Goal: Task Accomplishment & Management: Manage account settings

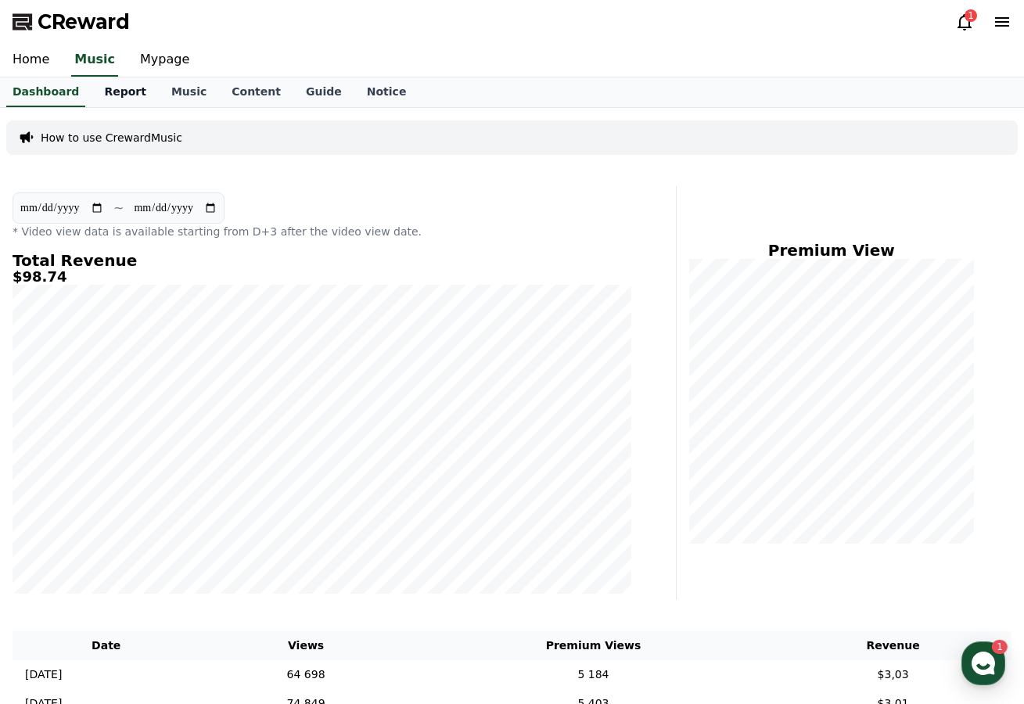
click at [97, 102] on link "Report" at bounding box center [125, 92] width 67 height 30
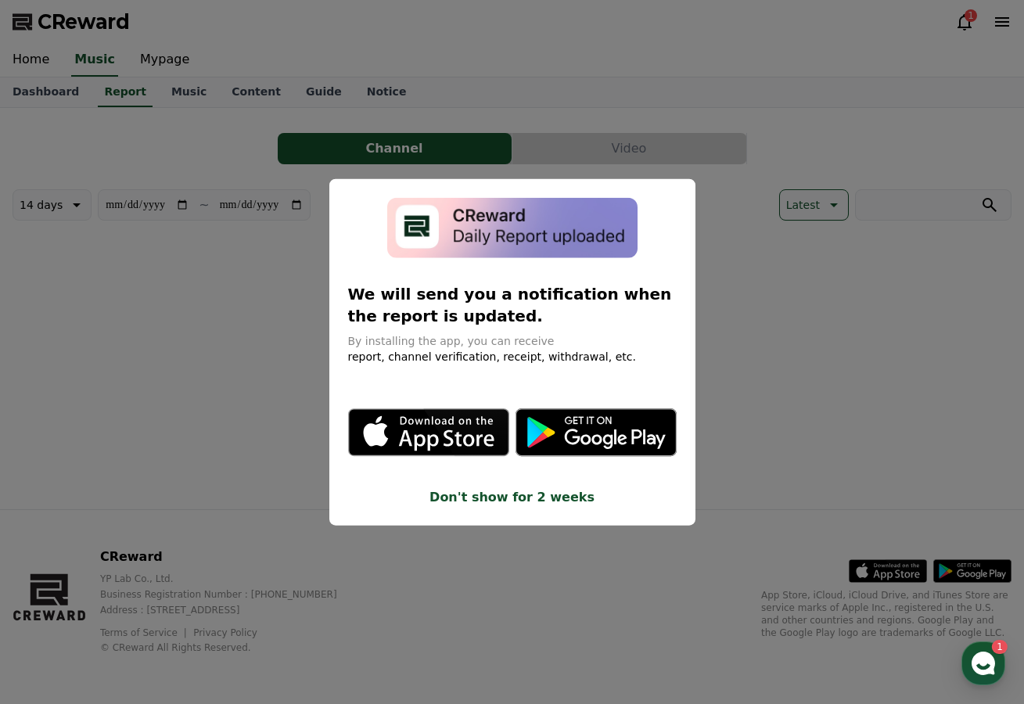
click at [969, 27] on button "close modal" at bounding box center [512, 352] width 1024 height 704
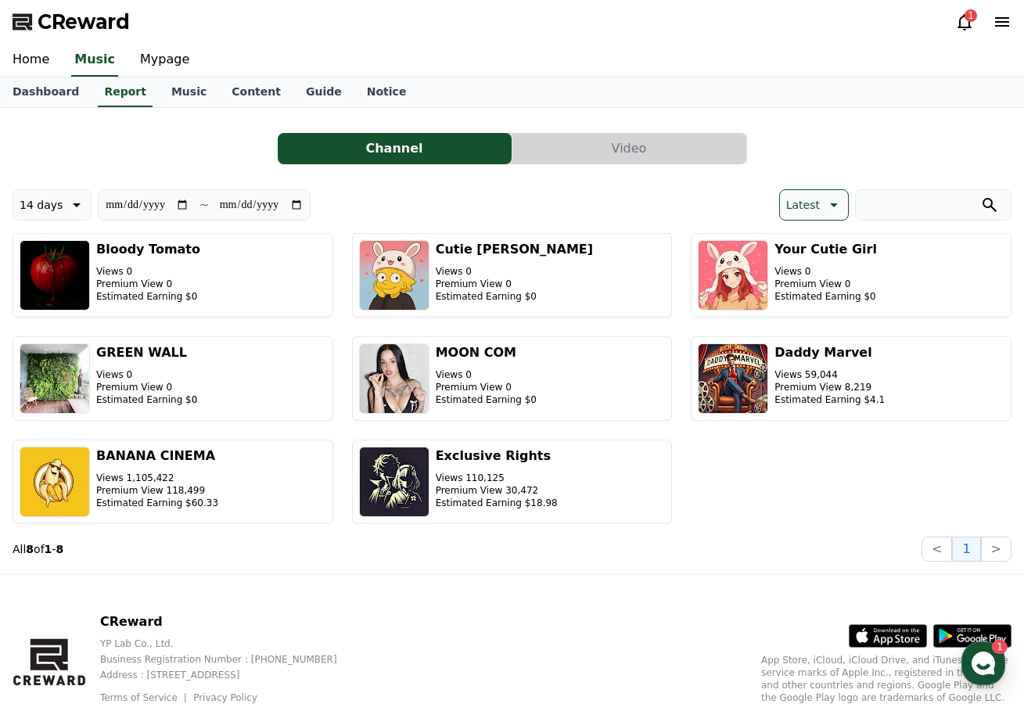
click at [970, 25] on icon at bounding box center [965, 22] width 14 height 16
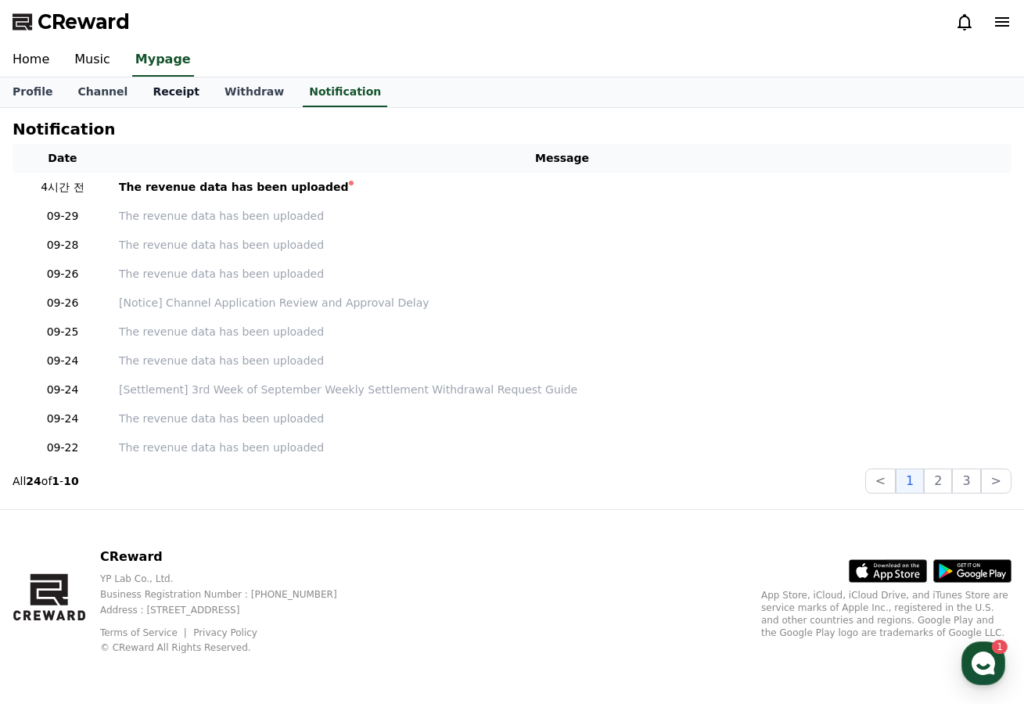
click at [167, 100] on link "Receipt" at bounding box center [176, 92] width 72 height 30
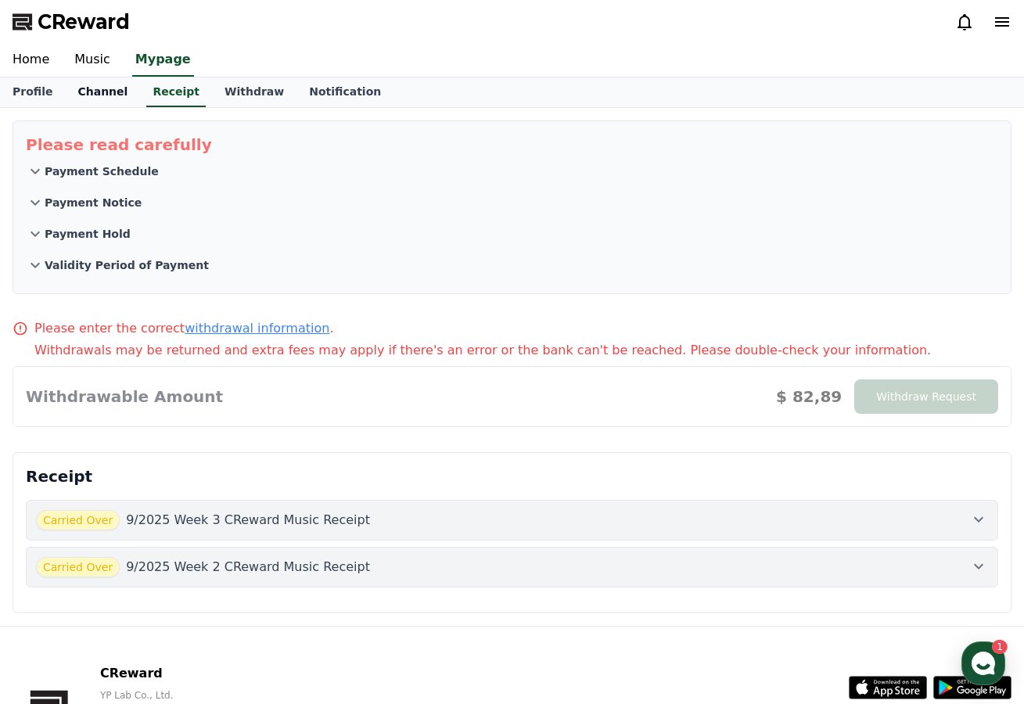
click at [99, 96] on link "Channel" at bounding box center [102, 92] width 75 height 30
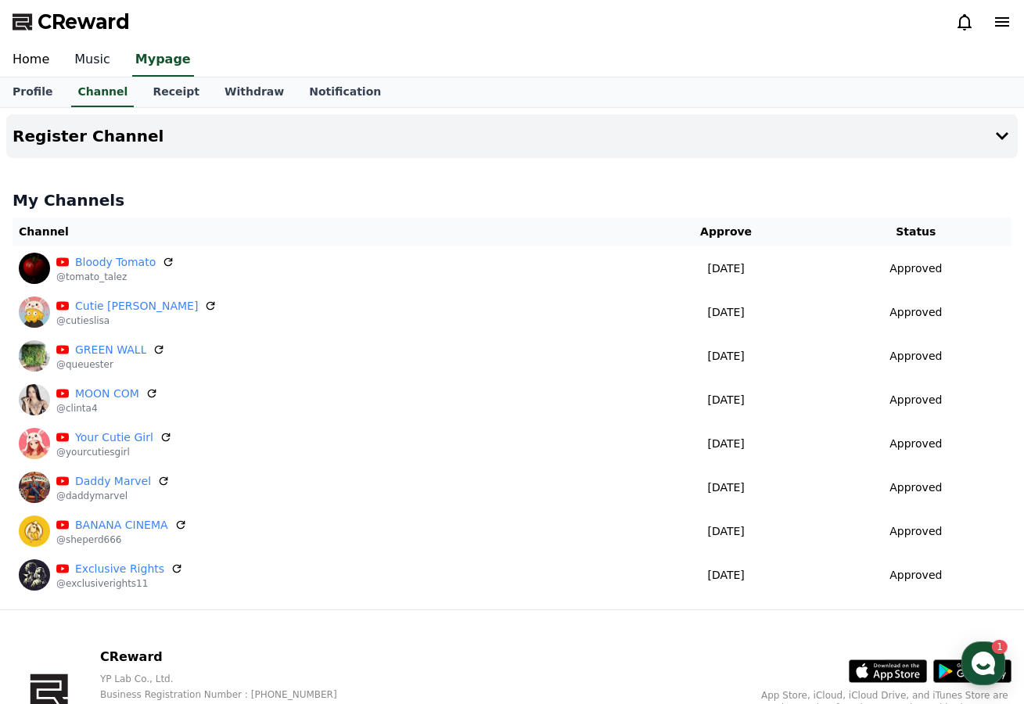
click at [89, 71] on link "Music" at bounding box center [92, 60] width 61 height 33
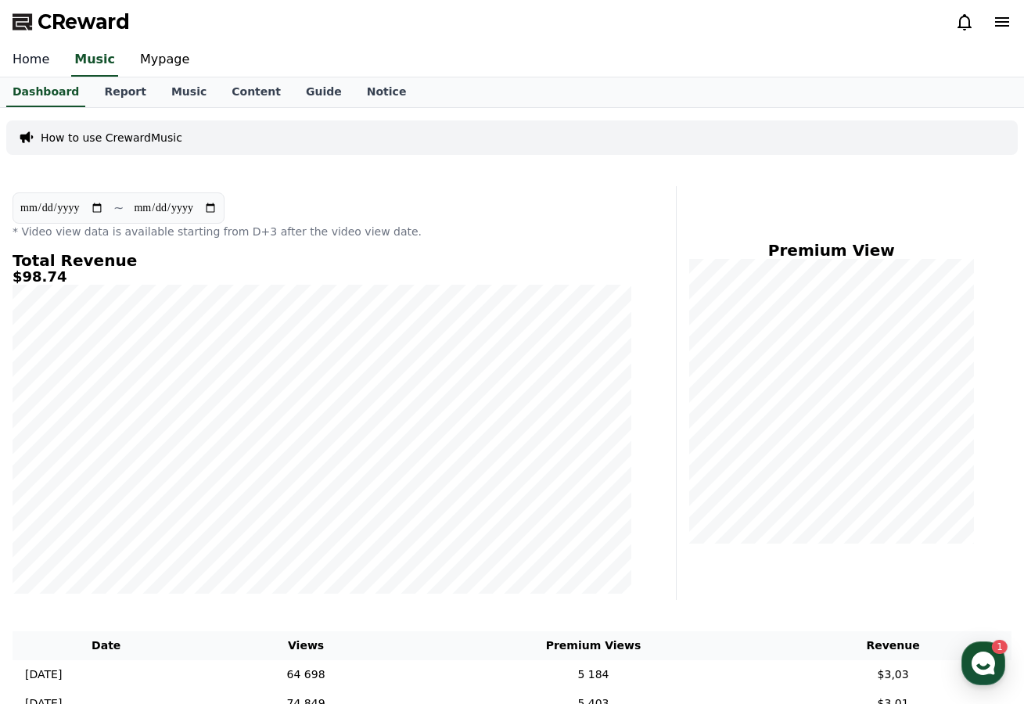
click at [49, 70] on link "Home" at bounding box center [31, 60] width 62 height 33
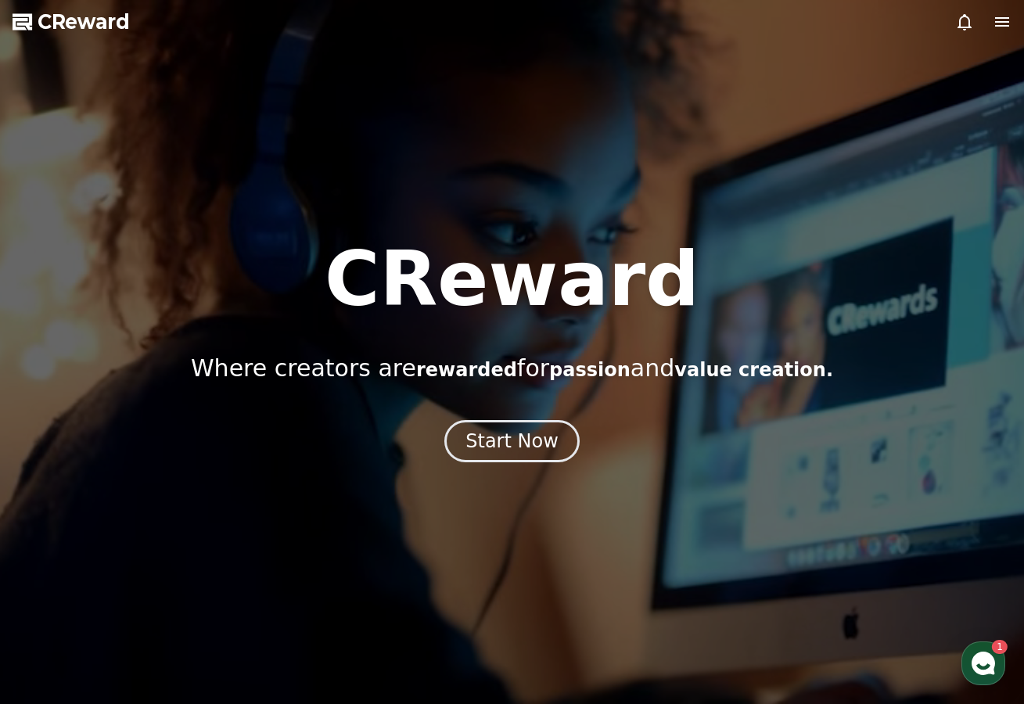
click at [1010, 19] on icon at bounding box center [1002, 22] width 19 height 19
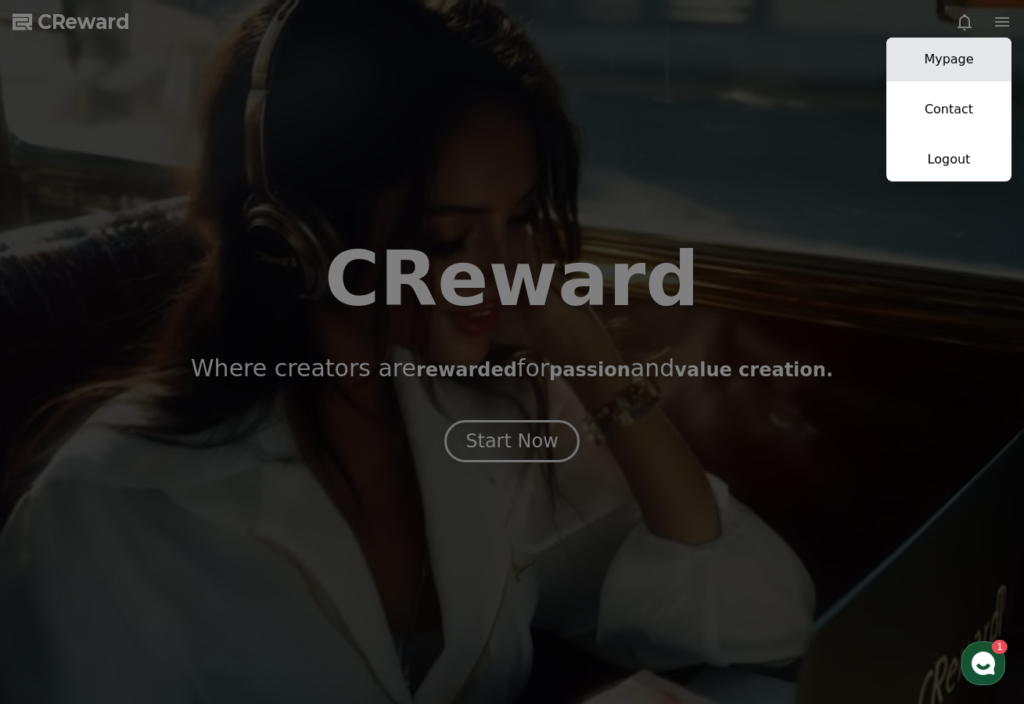
click at [957, 69] on link "Mypage" at bounding box center [949, 60] width 125 height 44
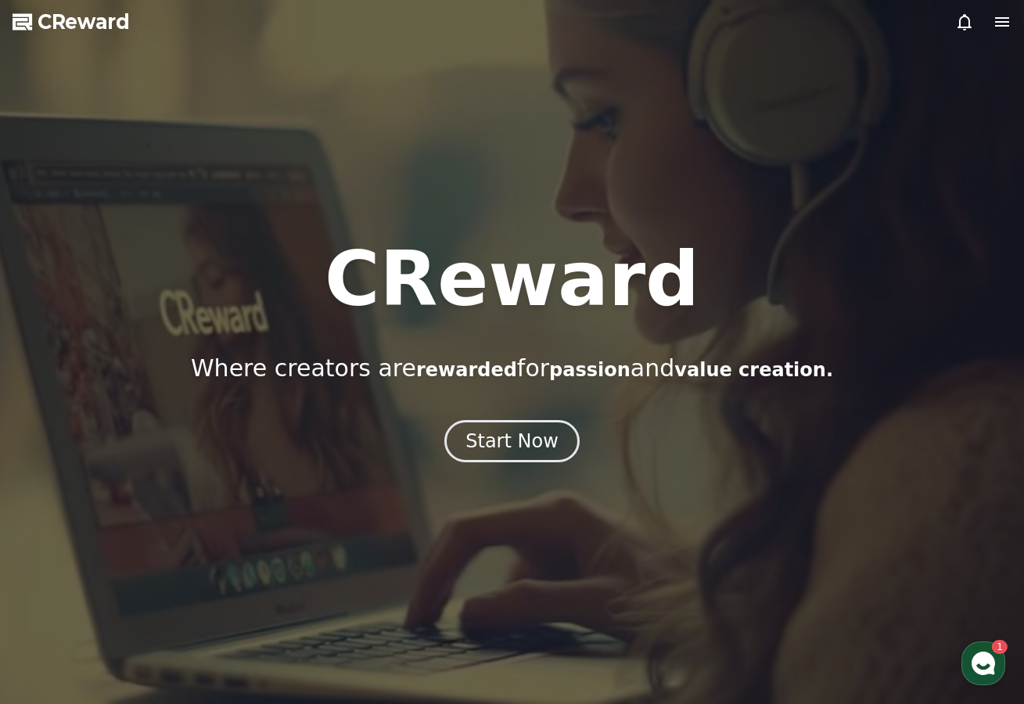
select select "**********"
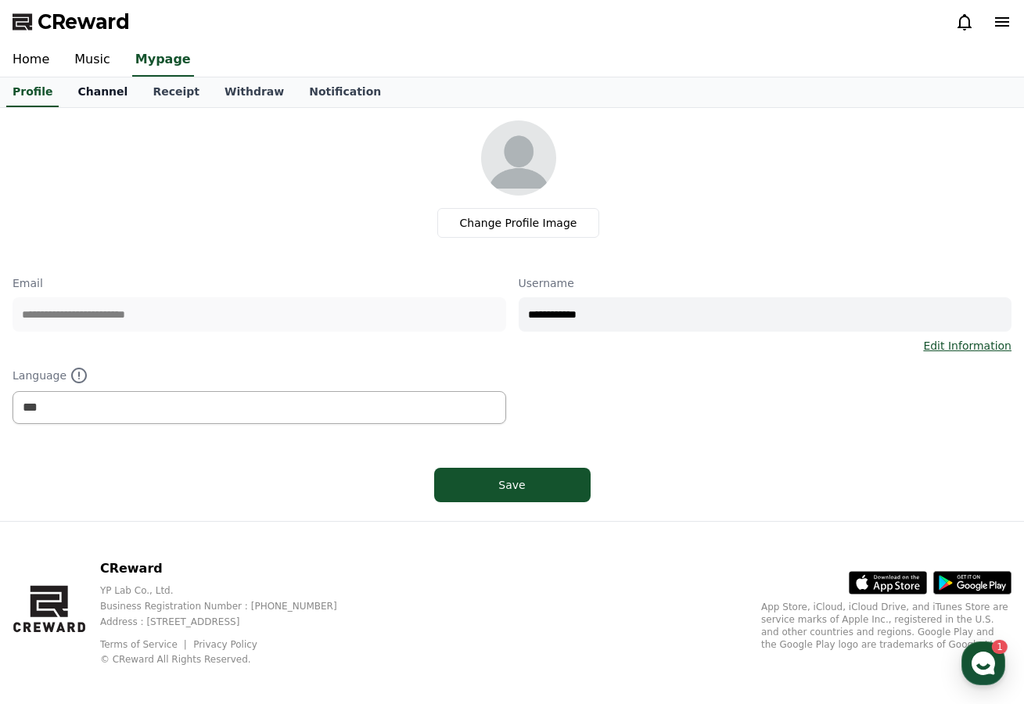
click at [102, 102] on link "Channel" at bounding box center [102, 92] width 75 height 30
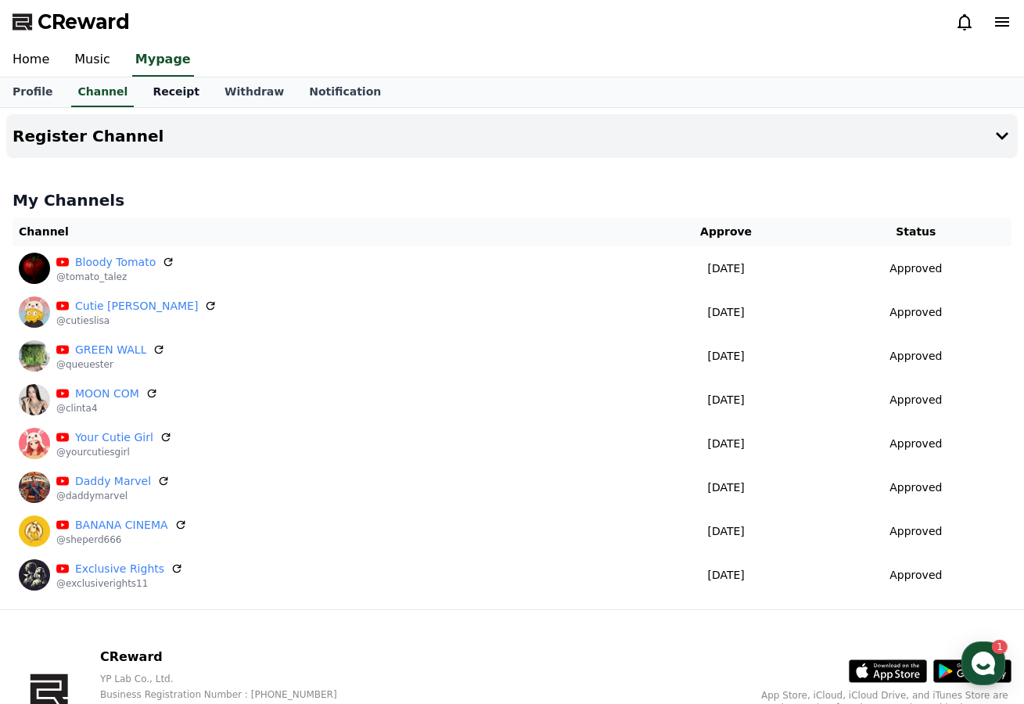
click at [158, 100] on link "Receipt" at bounding box center [176, 92] width 72 height 30
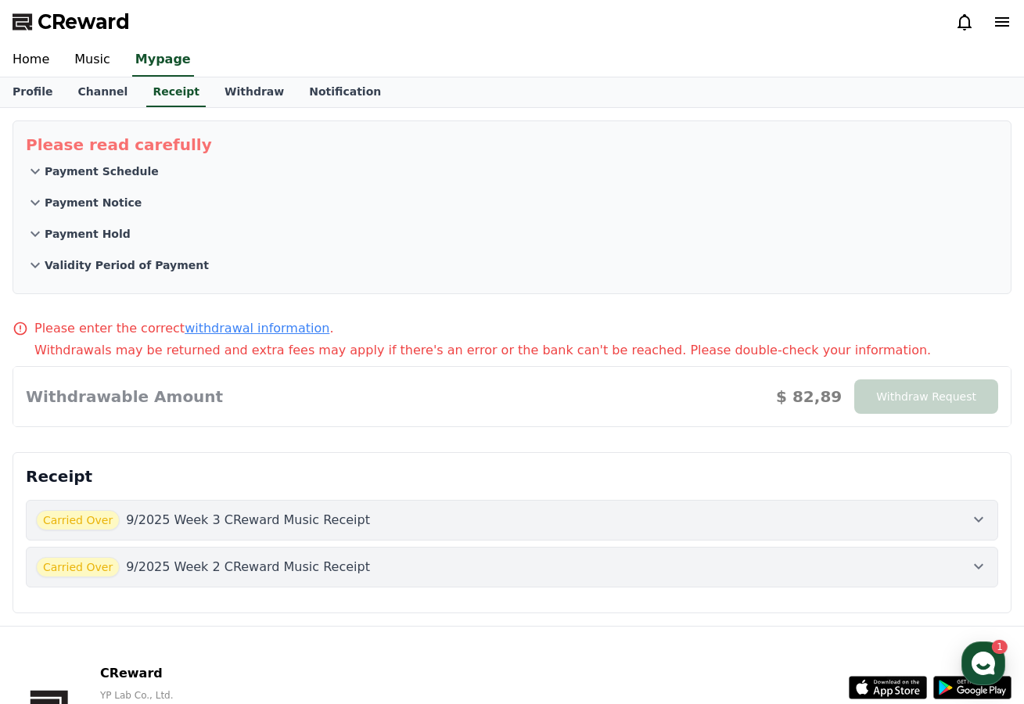
click at [106, 273] on button "Validity Period of Payment" at bounding box center [512, 265] width 973 height 31
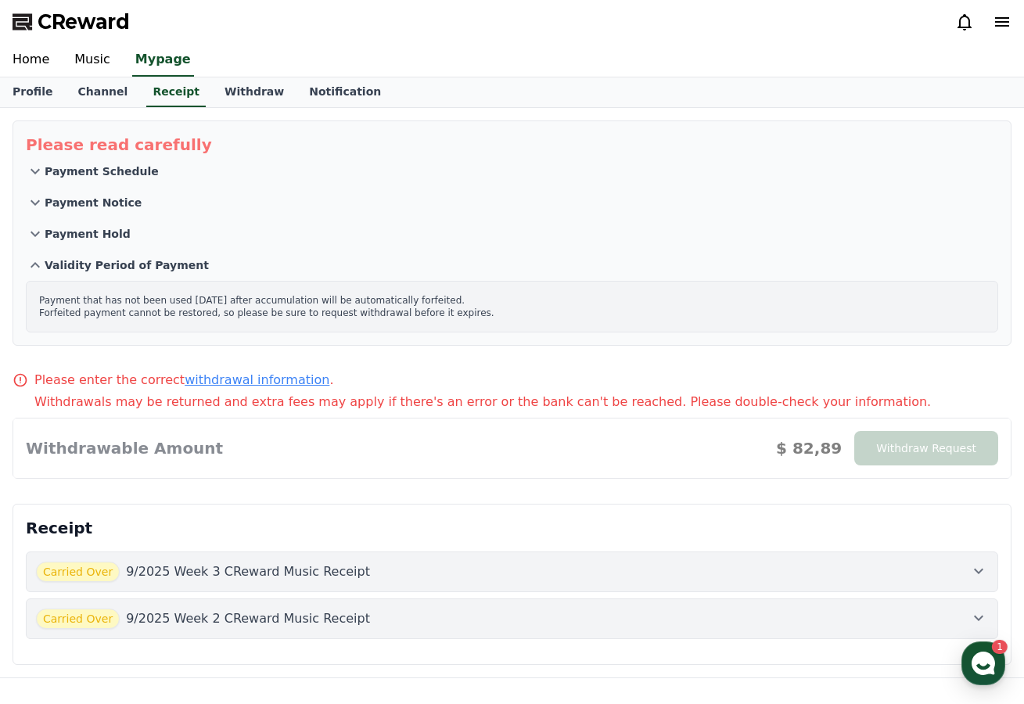
click at [106, 269] on p "Validity Period of Payment" at bounding box center [127, 265] width 164 height 16
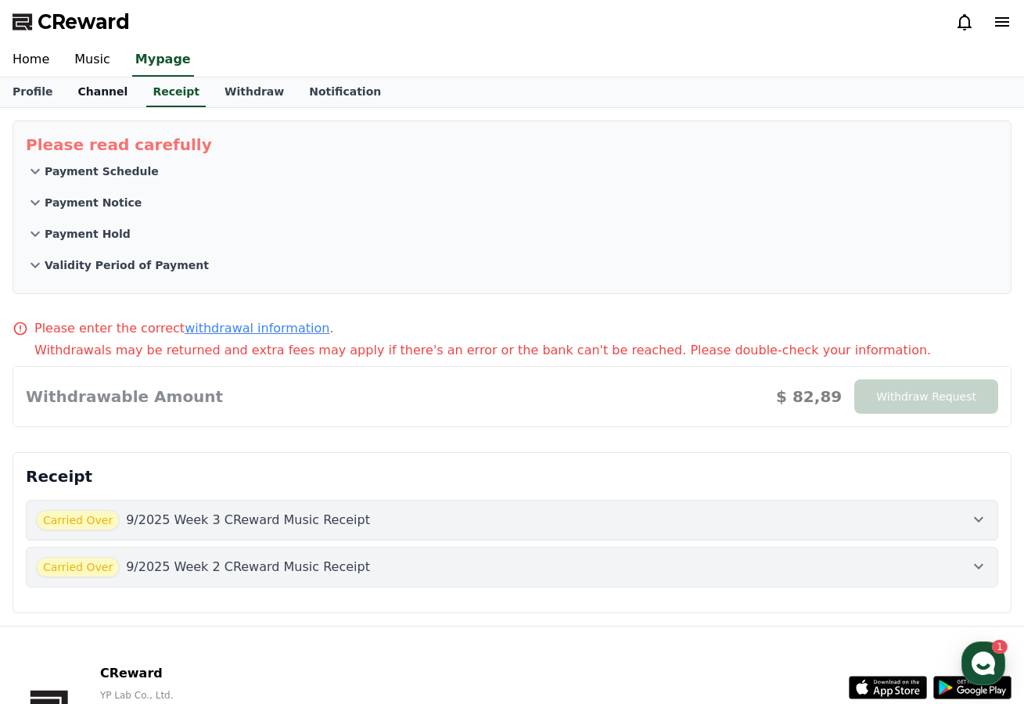
click at [80, 103] on link "Channel" at bounding box center [102, 92] width 75 height 30
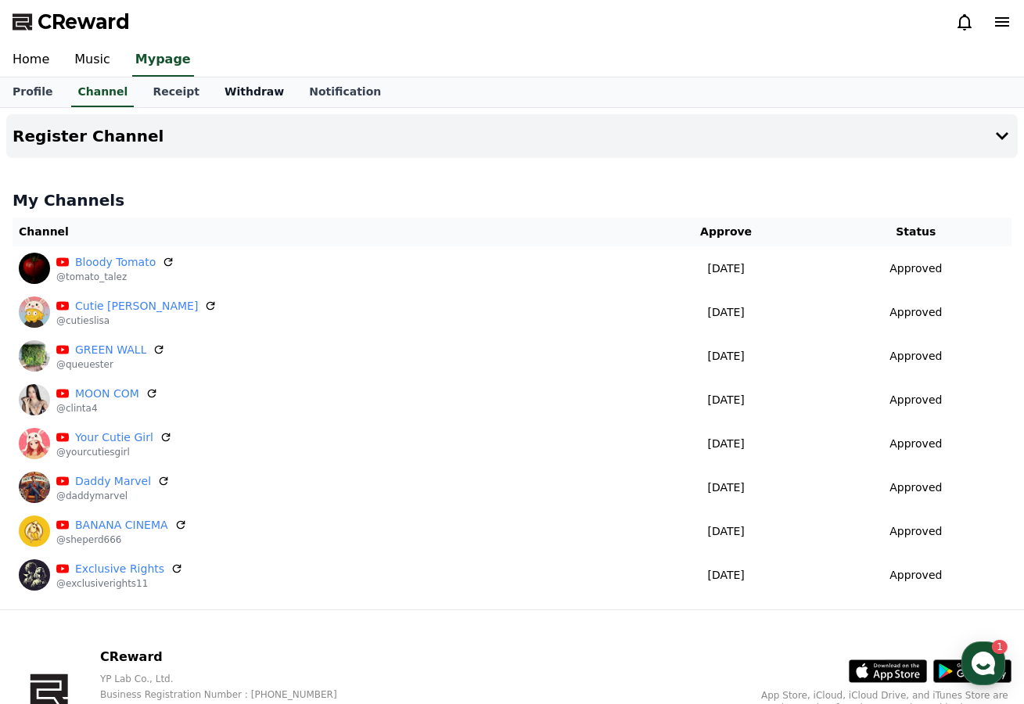
click at [238, 106] on link "Withdraw" at bounding box center [254, 92] width 85 height 30
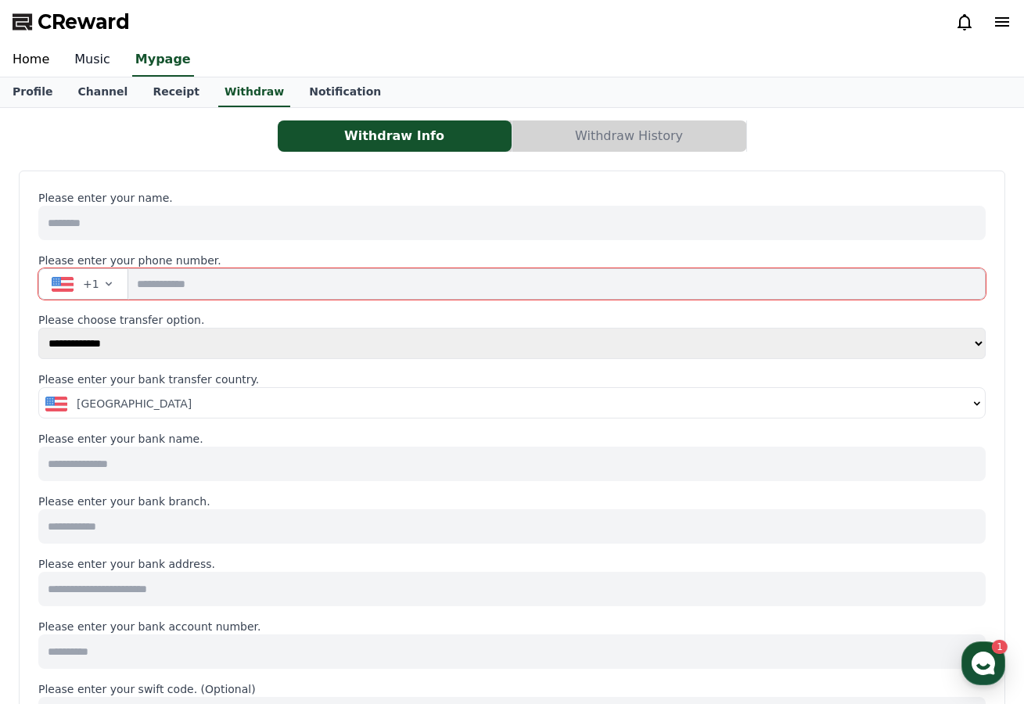
click at [89, 63] on link "Music" at bounding box center [92, 60] width 61 height 33
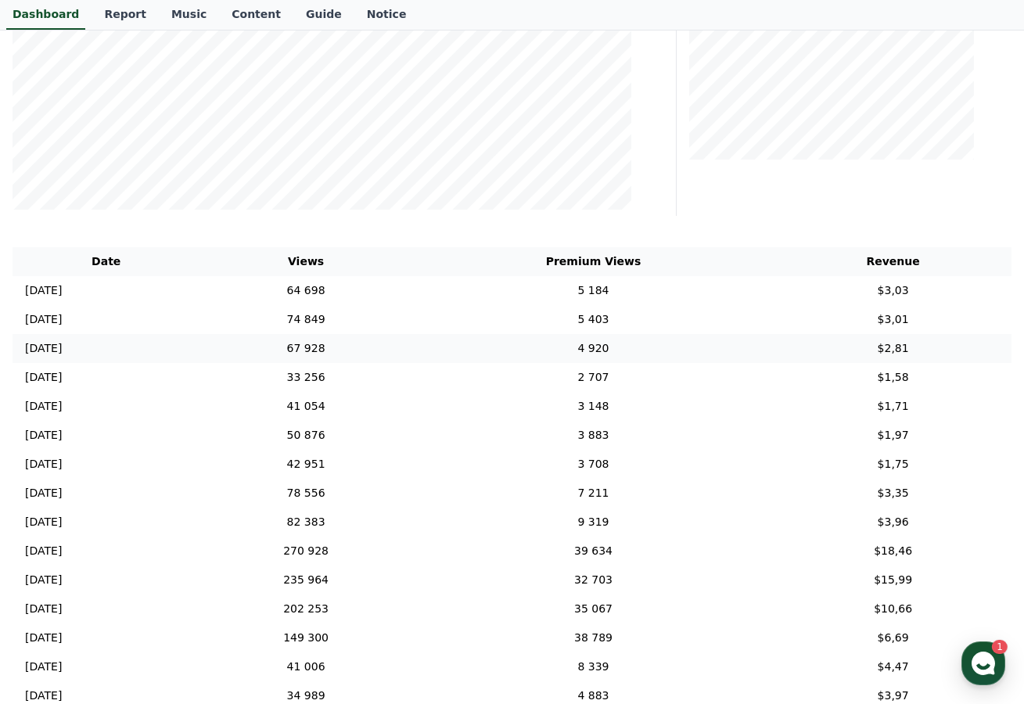
scroll to position [391, 0]
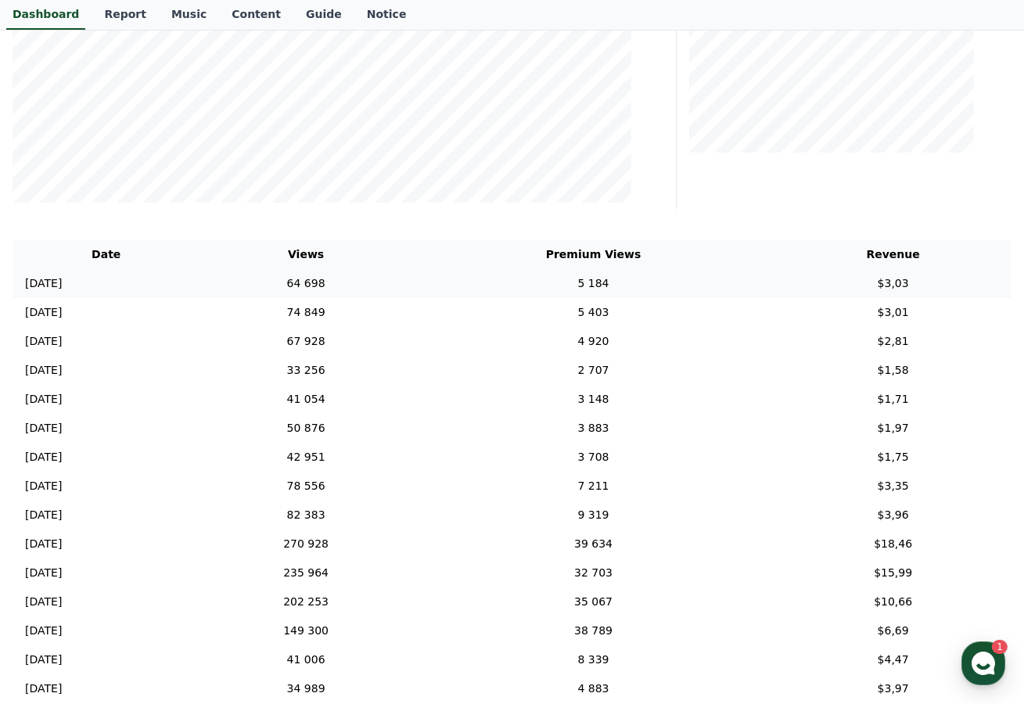
click at [627, 279] on td "5 184" at bounding box center [593, 283] width 363 height 29
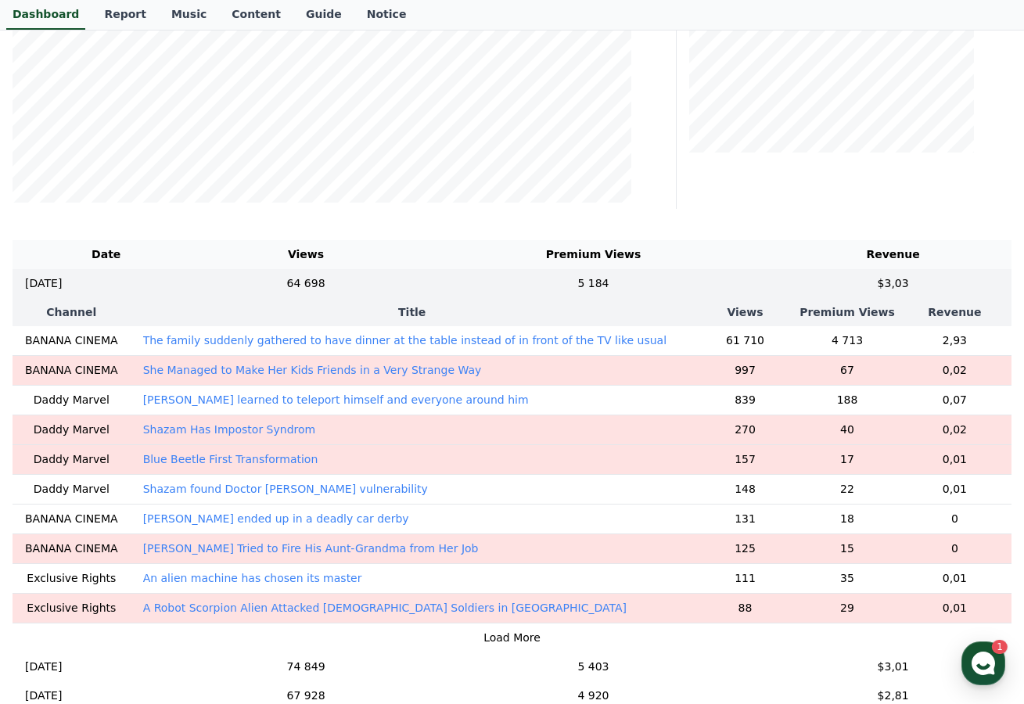
click at [411, 363] on p "She Managed to Make Her Kids Friends in a Very Strange Way" at bounding box center [312, 370] width 339 height 16
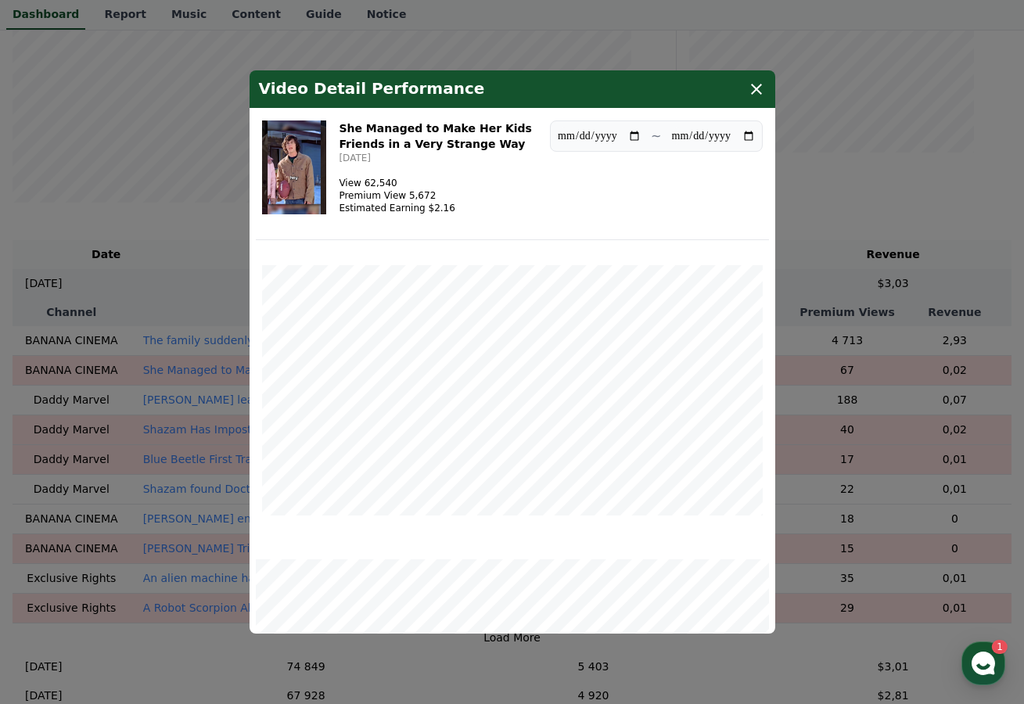
click at [174, 245] on button "close modal" at bounding box center [512, 352] width 1024 height 704
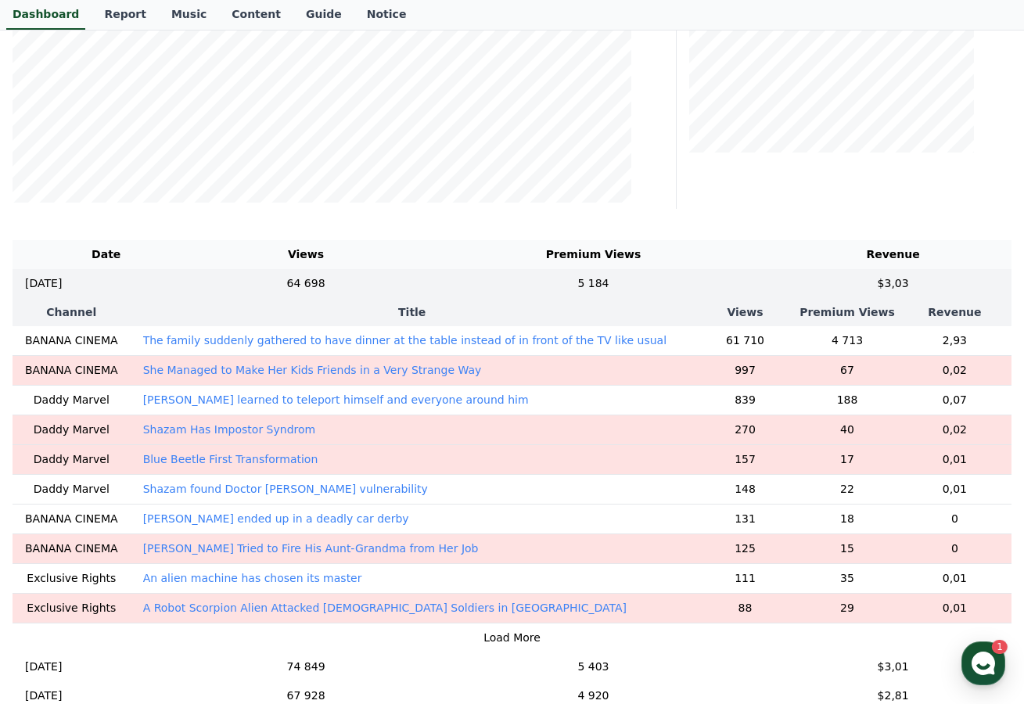
click at [250, 343] on p "The family suddenly gathered to have dinner at the table instead of in front of…" at bounding box center [404, 341] width 523 height 16
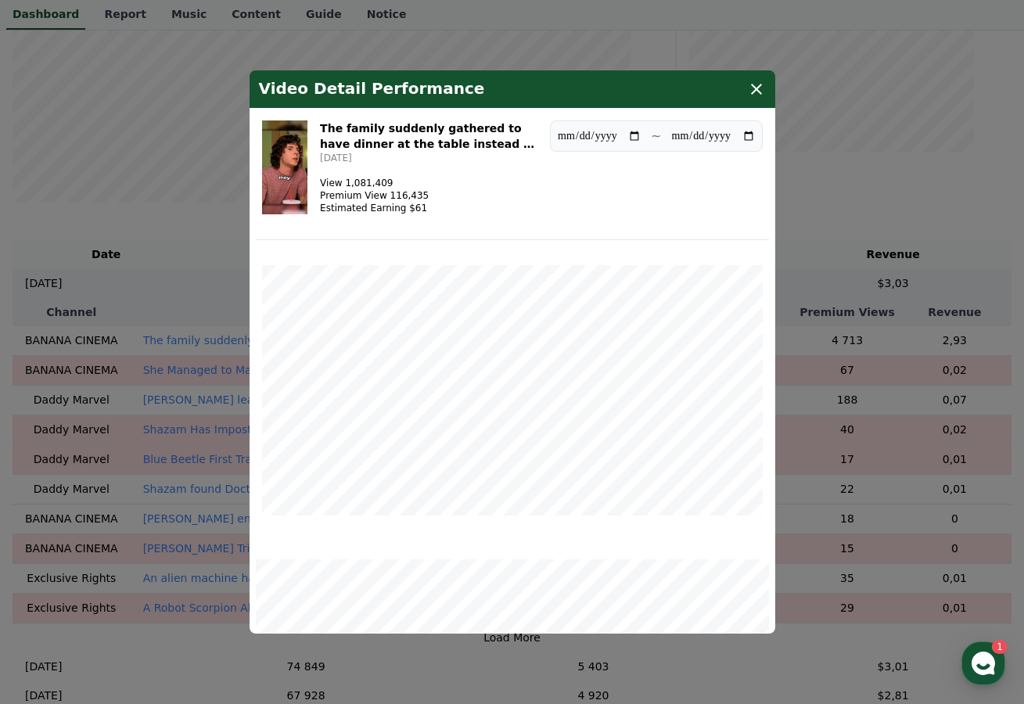
click at [285, 159] on img "modal" at bounding box center [285, 168] width 46 height 94
